Goal: Task Accomplishment & Management: Manage account settings

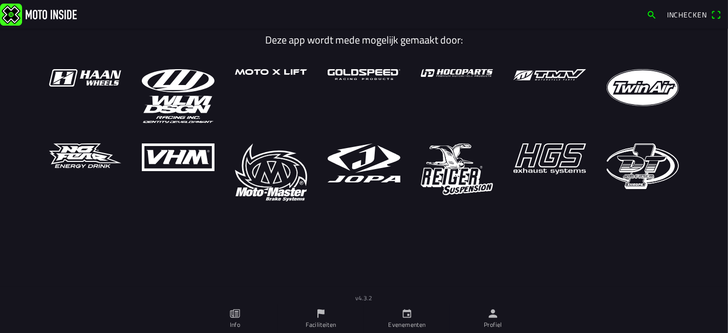
click at [486, 308] on link "Profiel" at bounding box center [493, 318] width 86 height 29
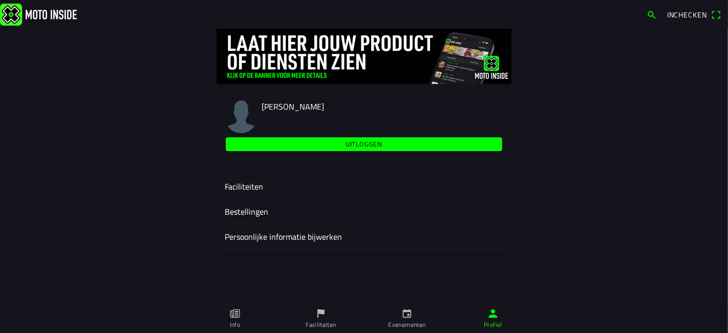
click at [241, 186] on ion-label "Faciliteiten" at bounding box center [364, 186] width 279 height 12
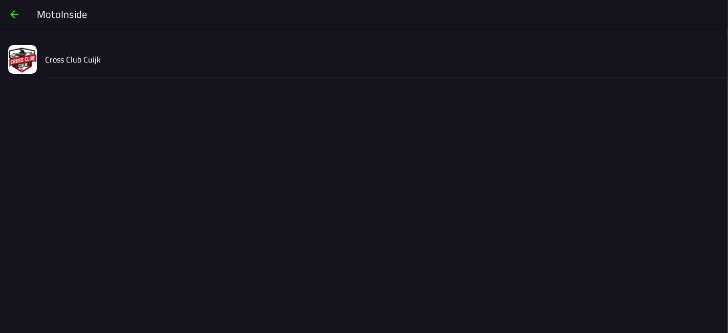
click at [112, 78] on ion-list "Cross Club Cuijk" at bounding box center [364, 59] width 728 height 45
click at [109, 74] on div "Cross Club Cuijk" at bounding box center [382, 59] width 675 height 36
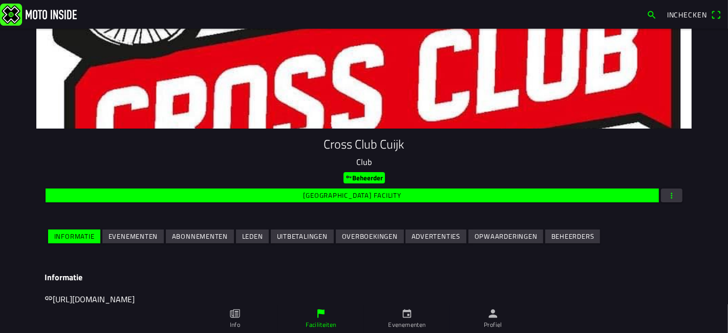
click at [0, 0] on slot "Evenementen" at bounding box center [0, 0] width 0 height 0
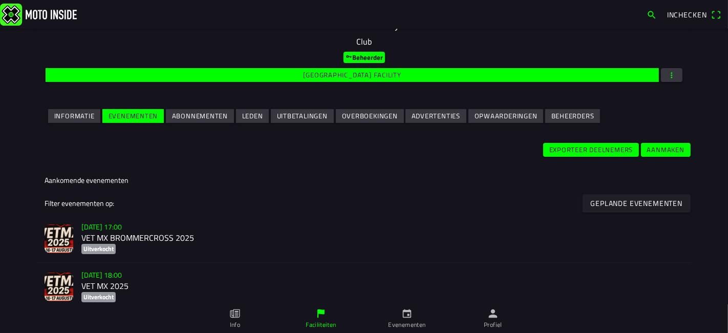
scroll to position [284, 0]
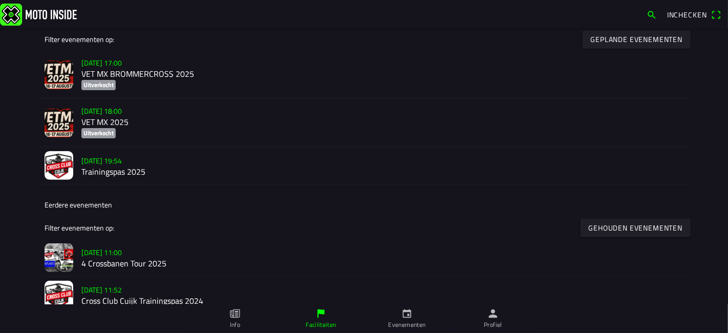
click at [141, 123] on h2 "VET MX 2025" at bounding box center [382, 123] width 602 height 10
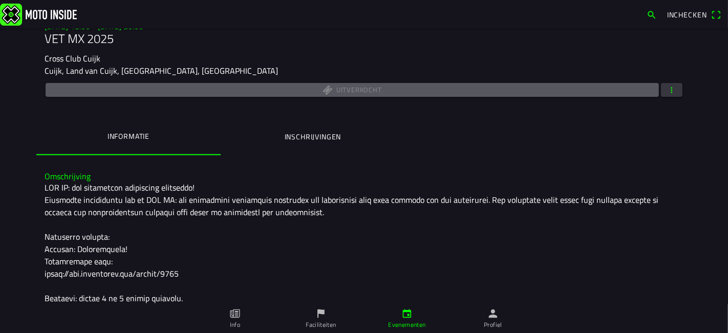
scroll to position [97, 0]
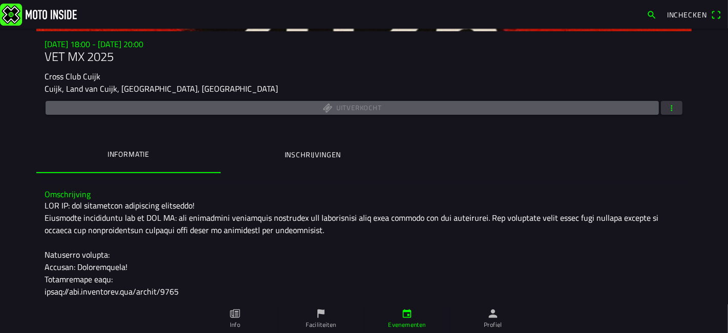
click at [662, 116] on div "Uitverkocht" at bounding box center [364, 108] width 639 height 18
click at [667, 108] on span "button" at bounding box center [671, 108] width 9 height 14
click at [288, 150] on ion-backdrop at bounding box center [364, 166] width 728 height 333
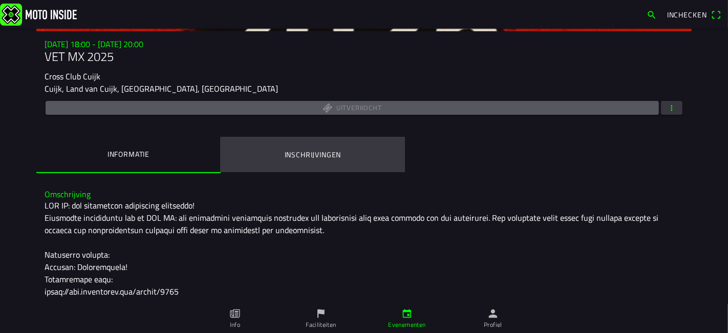
click at [292, 151] on ion-label "Inschrijvingen" at bounding box center [313, 154] width 57 height 11
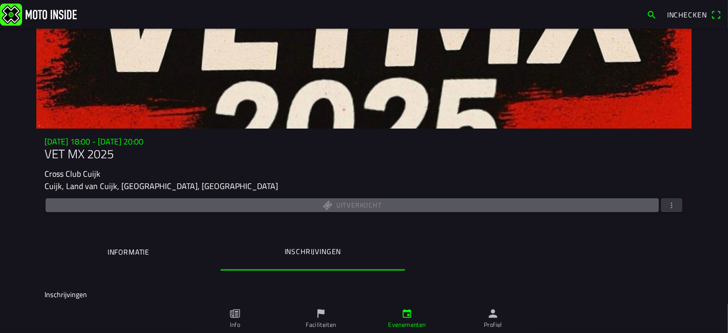
click at [674, 207] on button "button" at bounding box center [672, 205] width 22 height 14
click at [455, 269] on ion-backdrop at bounding box center [364, 166] width 728 height 333
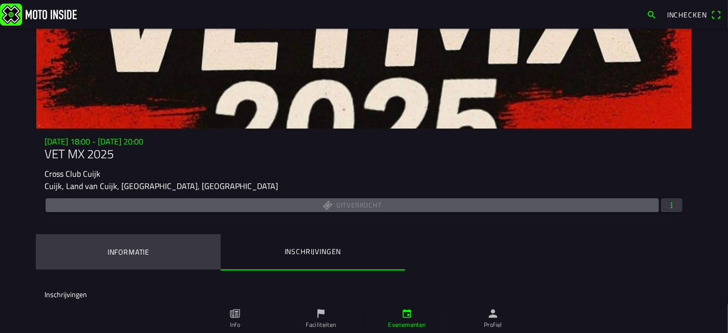
click at [78, 251] on button "Informatie" at bounding box center [128, 252] width 184 height 35
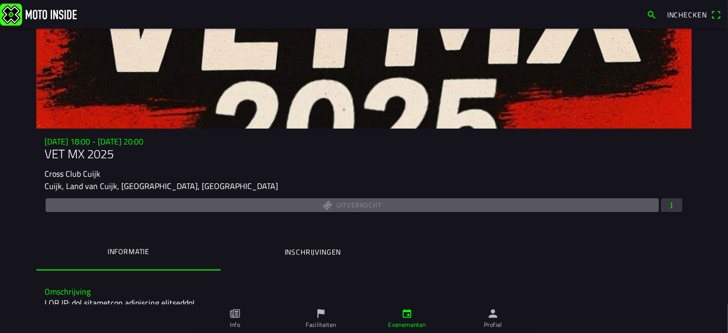
click at [677, 204] on button "button" at bounding box center [672, 205] width 22 height 14
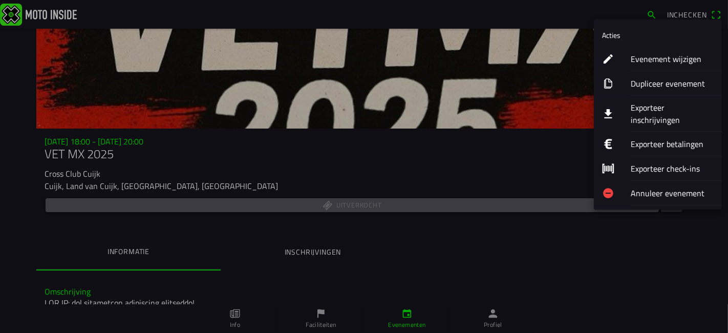
click at [663, 59] on ion-label "Evenement wijzigen" at bounding box center [672, 59] width 83 height 12
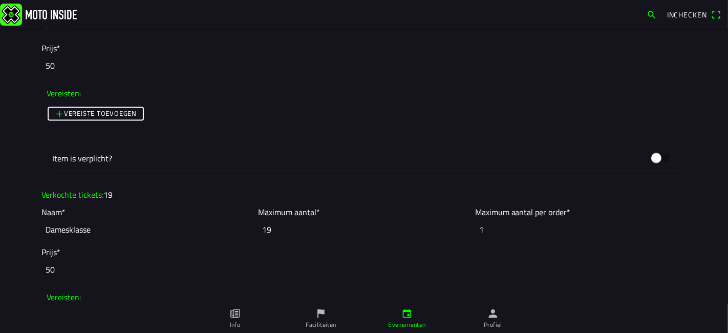
scroll to position [1820, 0]
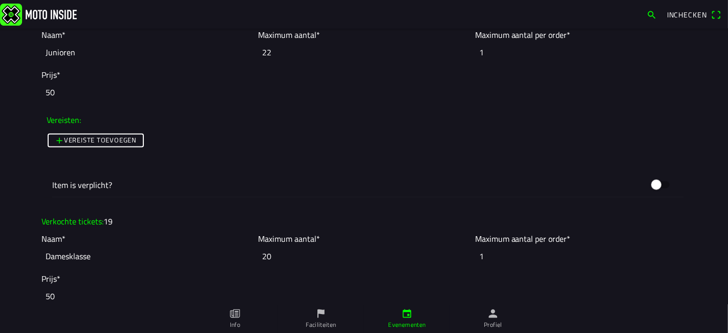
type input "20"
click at [464, 250] on input "20" at bounding box center [363, 256] width 211 height 23
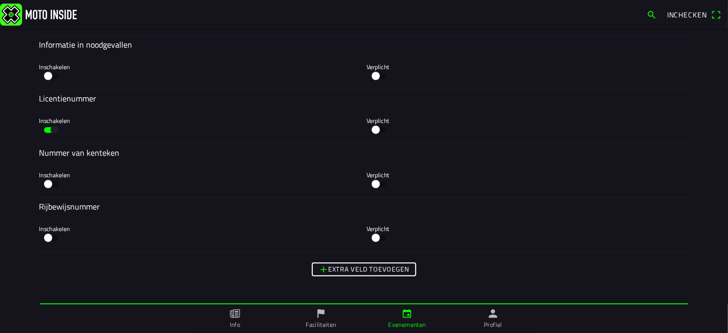
scroll to position [5755, 0]
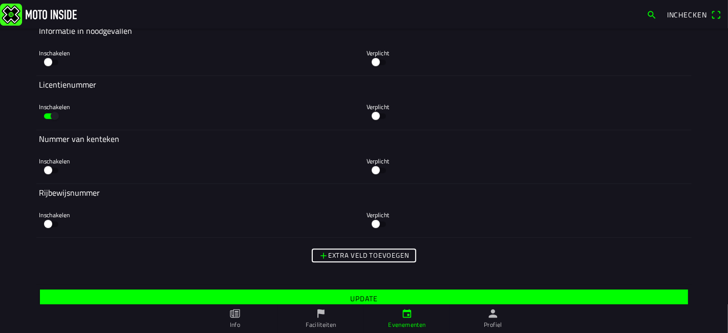
click at [248, 289] on span "Update" at bounding box center [364, 298] width 632 height 18
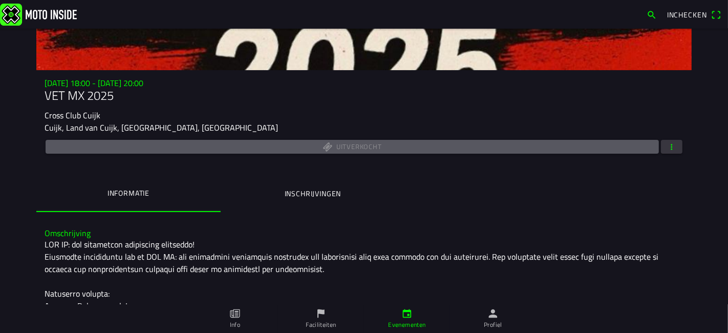
scroll to position [171, 0]
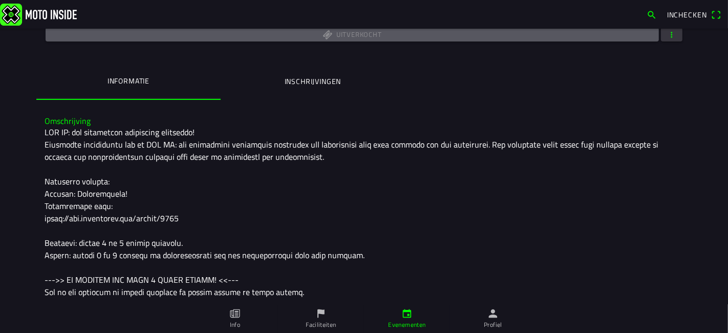
click at [676, 36] on button "button" at bounding box center [672, 35] width 22 height 14
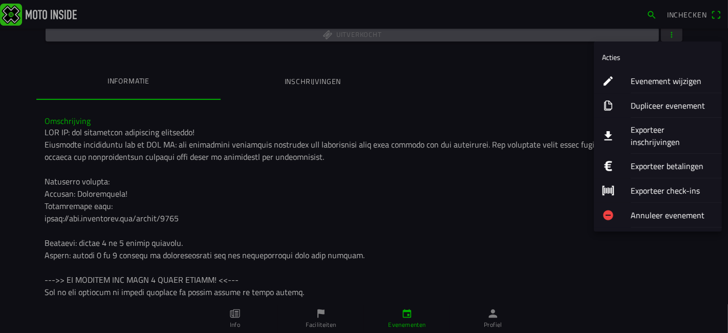
click at [654, 75] on ion-label "Evenement wijzigen" at bounding box center [672, 81] width 83 height 12
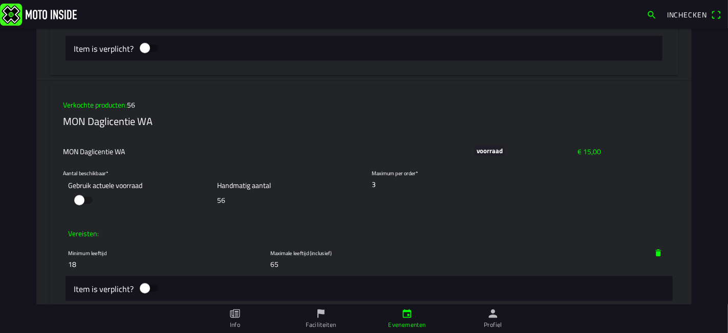
scroll to position [4324, 0]
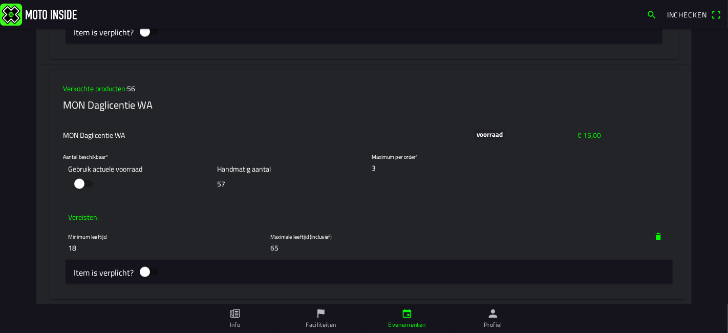
type input "57"
click at [350, 175] on input "57" at bounding box center [290, 183] width 144 height 19
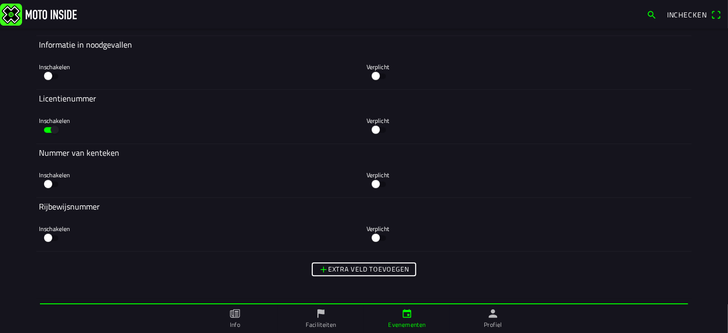
scroll to position [5755, 0]
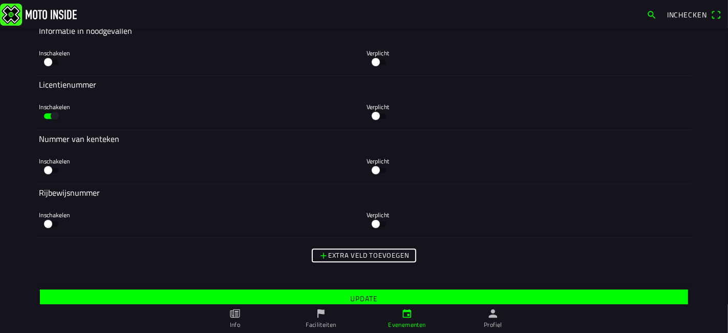
click at [368, 297] on span "Update" at bounding box center [364, 298] width 632 height 18
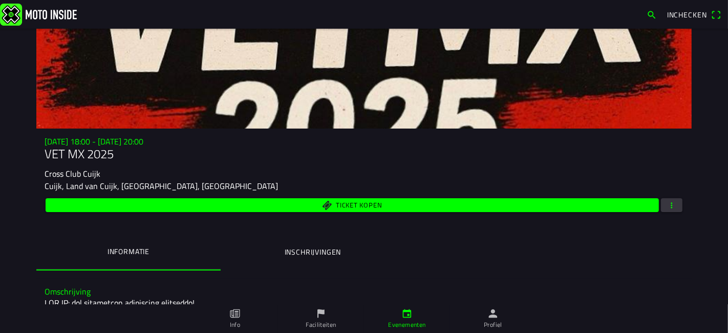
click at [359, 204] on span "Ticket kopen" at bounding box center [359, 205] width 46 height 7
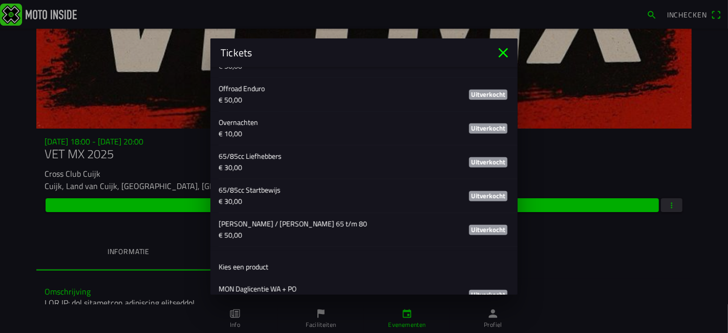
scroll to position [873, 0]
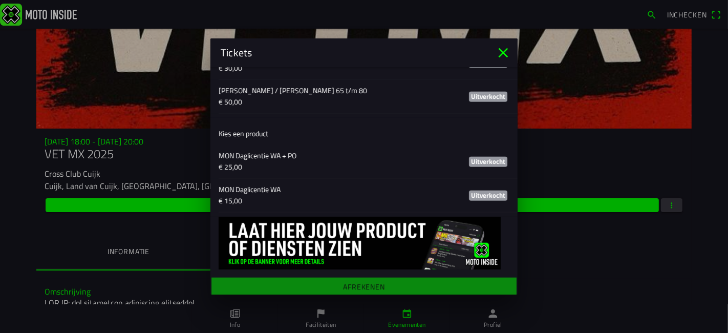
click at [512, 53] on div "Tickets" at bounding box center [363, 52] width 307 height 29
click at [509, 53] on icon "close" at bounding box center [503, 53] width 16 height 16
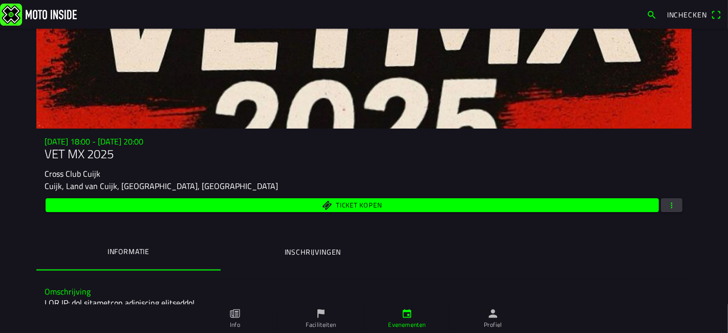
click at [679, 204] on div "Ticket kopen" at bounding box center [364, 205] width 639 height 18
click at [672, 207] on button "button" at bounding box center [672, 205] width 22 height 14
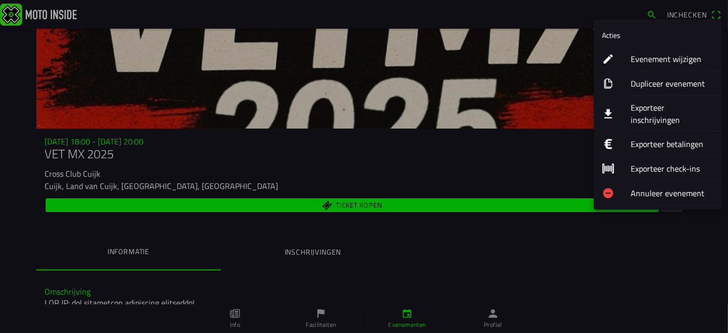
click at [656, 58] on ion-label "Evenement wijzigen" at bounding box center [672, 59] width 83 height 12
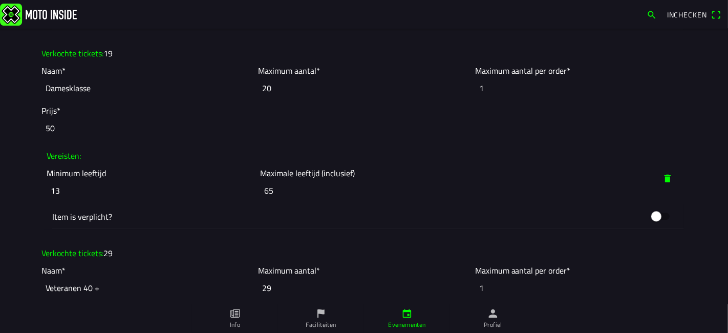
scroll to position [2048, 0]
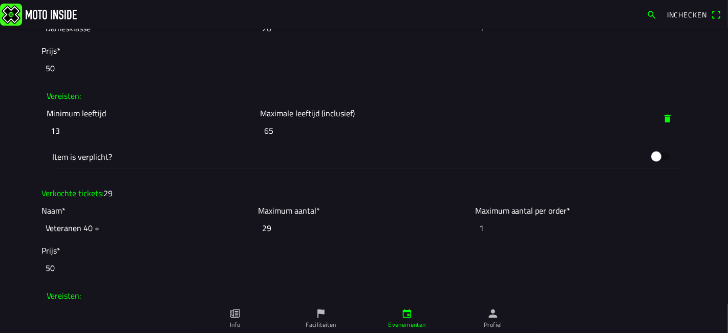
drag, startPoint x: 274, startPoint y: 222, endPoint x: 236, endPoint y: 220, distance: 39.0
click at [0, 0] on slot "Naam* Veteranen 40 + Maximum aantal* 29 Maximum aantal per order* 1" at bounding box center [0, 0] width 0 height 0
type input "30"
click at [618, 223] on input "1" at bounding box center [580, 228] width 211 height 23
click at [706, 198] on main "Foto wijzigen Evenementnaam* VET MX 2025 Omschrijving* Organisator Cross Club C…" at bounding box center [364, 181] width 728 height 304
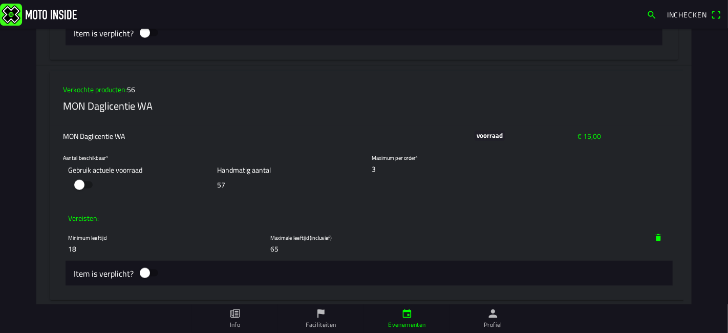
scroll to position [4324, 0]
type input "58"
click at [351, 176] on input "58" at bounding box center [290, 183] width 144 height 19
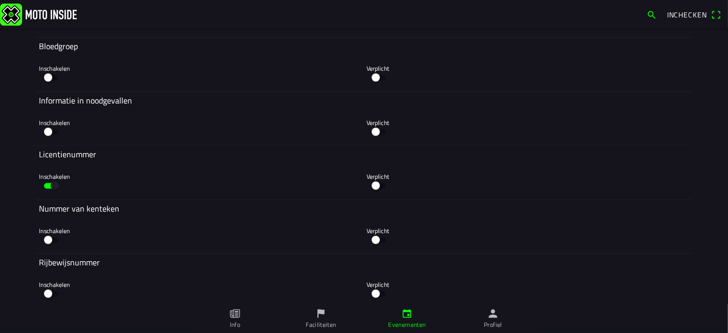
scroll to position [5755, 0]
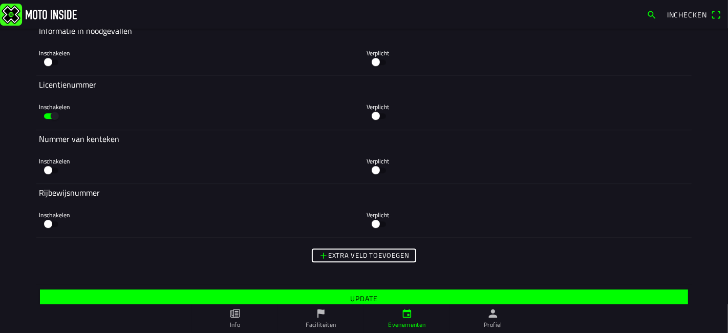
click at [377, 289] on span "Update" at bounding box center [364, 298] width 632 height 18
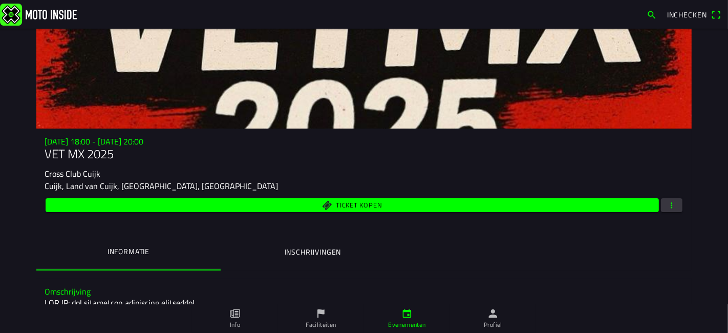
click at [336, 204] on span "Ticket kopen" at bounding box center [359, 205] width 46 height 7
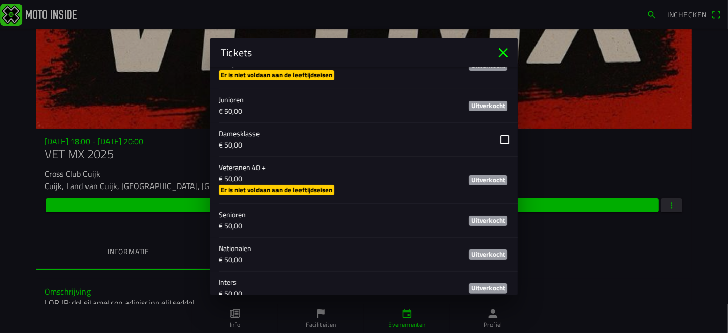
scroll to position [853, 0]
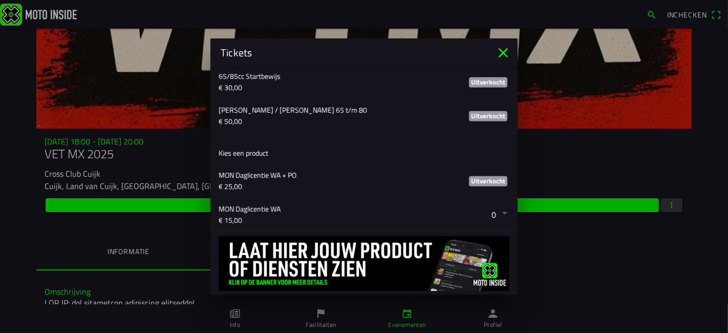
click at [496, 206] on button "button" at bounding box center [368, 214] width 299 height 33
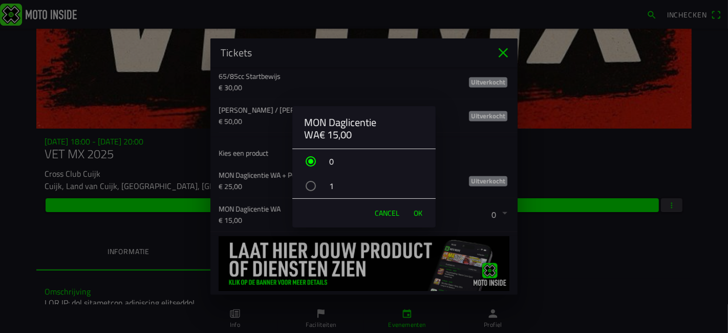
click at [393, 215] on span "Cancel" at bounding box center [387, 213] width 25 height 10
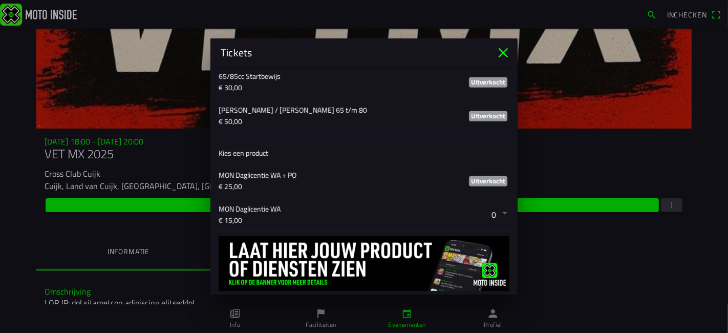
click at [501, 49] on icon "close" at bounding box center [503, 53] width 16 height 16
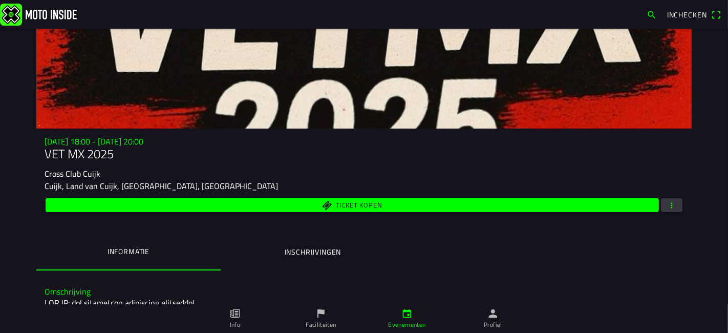
click at [668, 202] on span "button" at bounding box center [671, 205] width 9 height 14
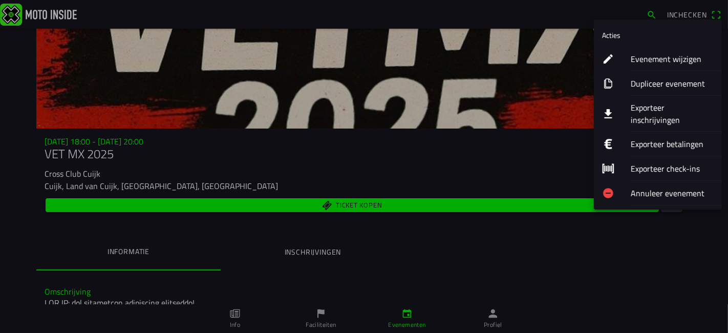
click at [674, 110] on ion-label "Exporteer inschrijvingen" at bounding box center [672, 113] width 83 height 25
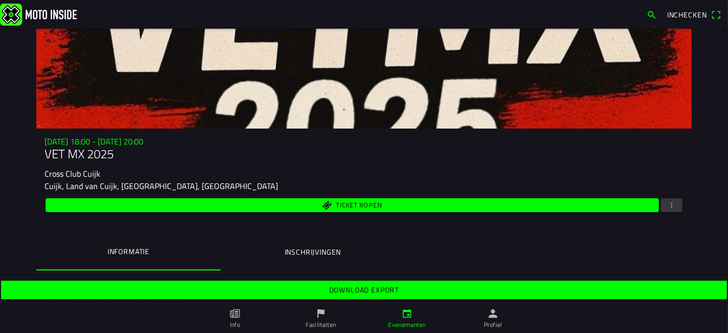
click at [415, 293] on span "Download export" at bounding box center [364, 290] width 710 height 18
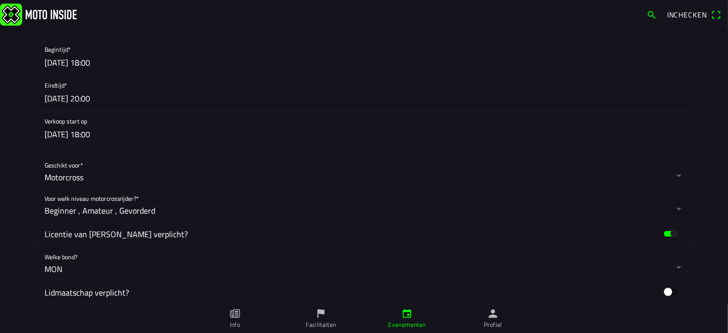
scroll to position [853, 0]
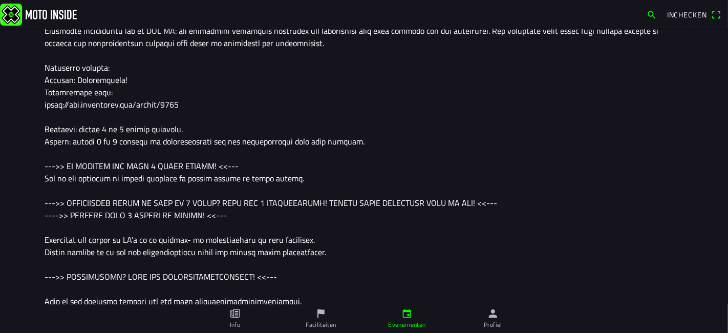
scroll to position [57, 0]
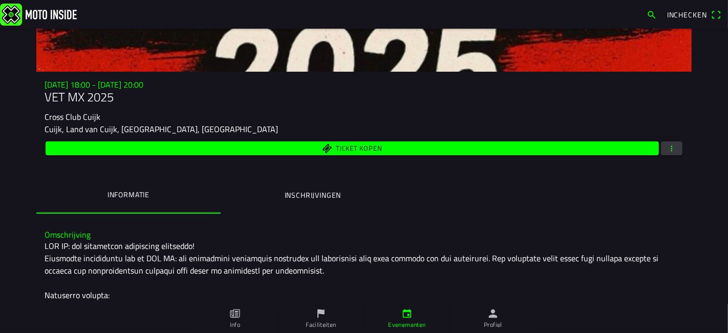
click at [352, 155] on span "Ticket kopen" at bounding box center [353, 148] width 602 height 14
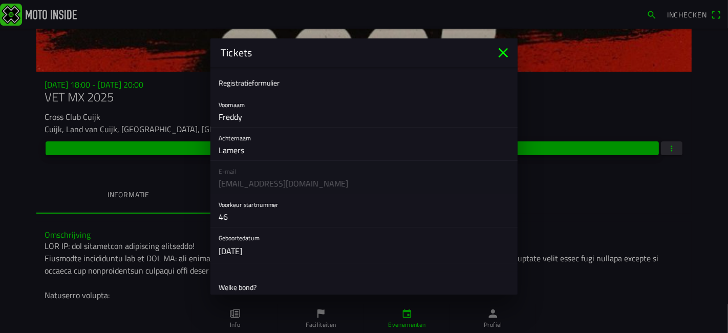
click at [353, 151] on input "Lamers" at bounding box center [364, 150] width 291 height 20
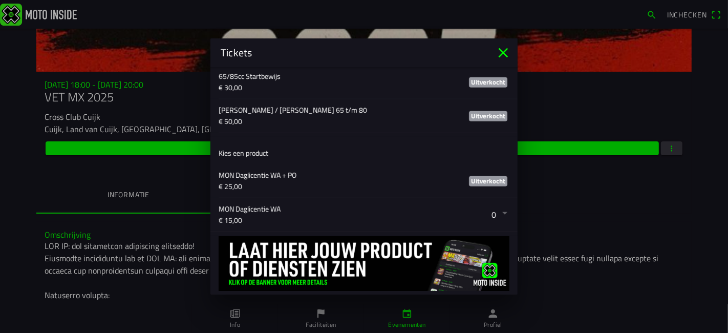
scroll to position [873, 0]
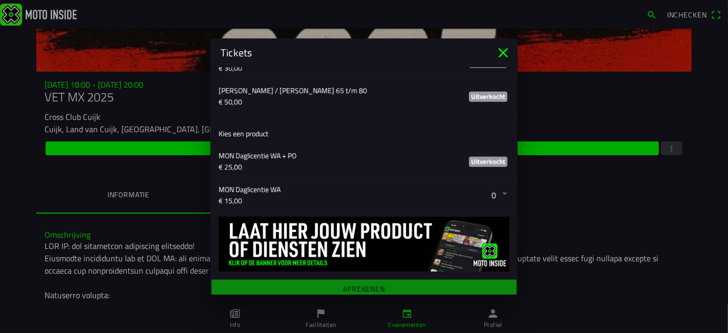
click at [503, 52] on icon "close" at bounding box center [504, 53] width 10 height 10
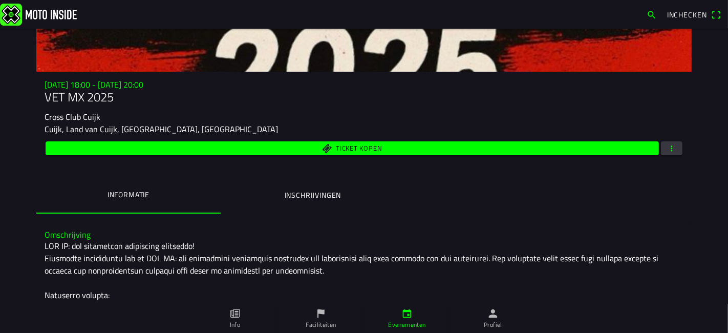
click at [670, 149] on span "button" at bounding box center [671, 148] width 9 height 14
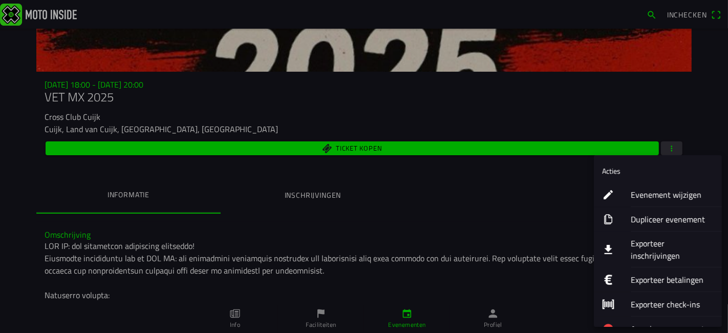
click at [652, 255] on ion-label "Exporteer inschrijvingen" at bounding box center [672, 249] width 83 height 25
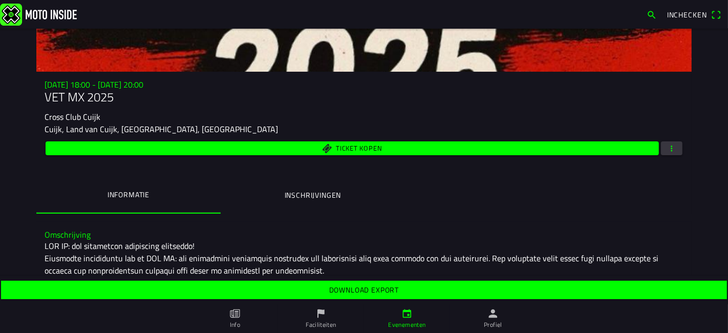
click at [482, 279] on div "Download export" at bounding box center [364, 290] width 728 height 23
click at [481, 286] on span "Download export" at bounding box center [364, 290] width 710 height 18
click at [667, 150] on span "button" at bounding box center [671, 148] width 9 height 14
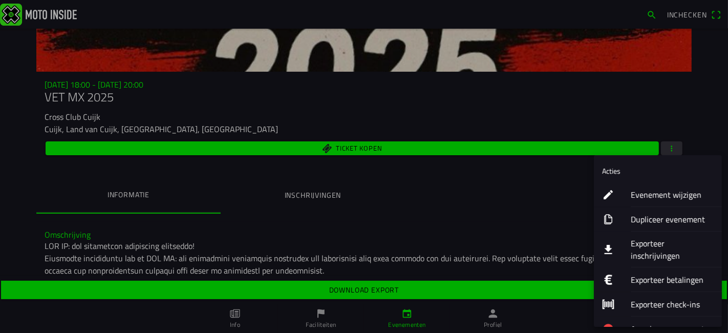
click at [666, 246] on ion-label "Exporteer inschrijvingen" at bounding box center [672, 249] width 83 height 25
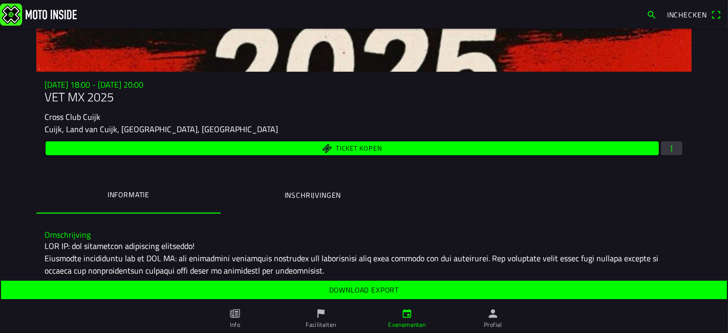
click at [386, 283] on span "Download export" at bounding box center [364, 290] width 710 height 18
